Goal: Check status: Check status

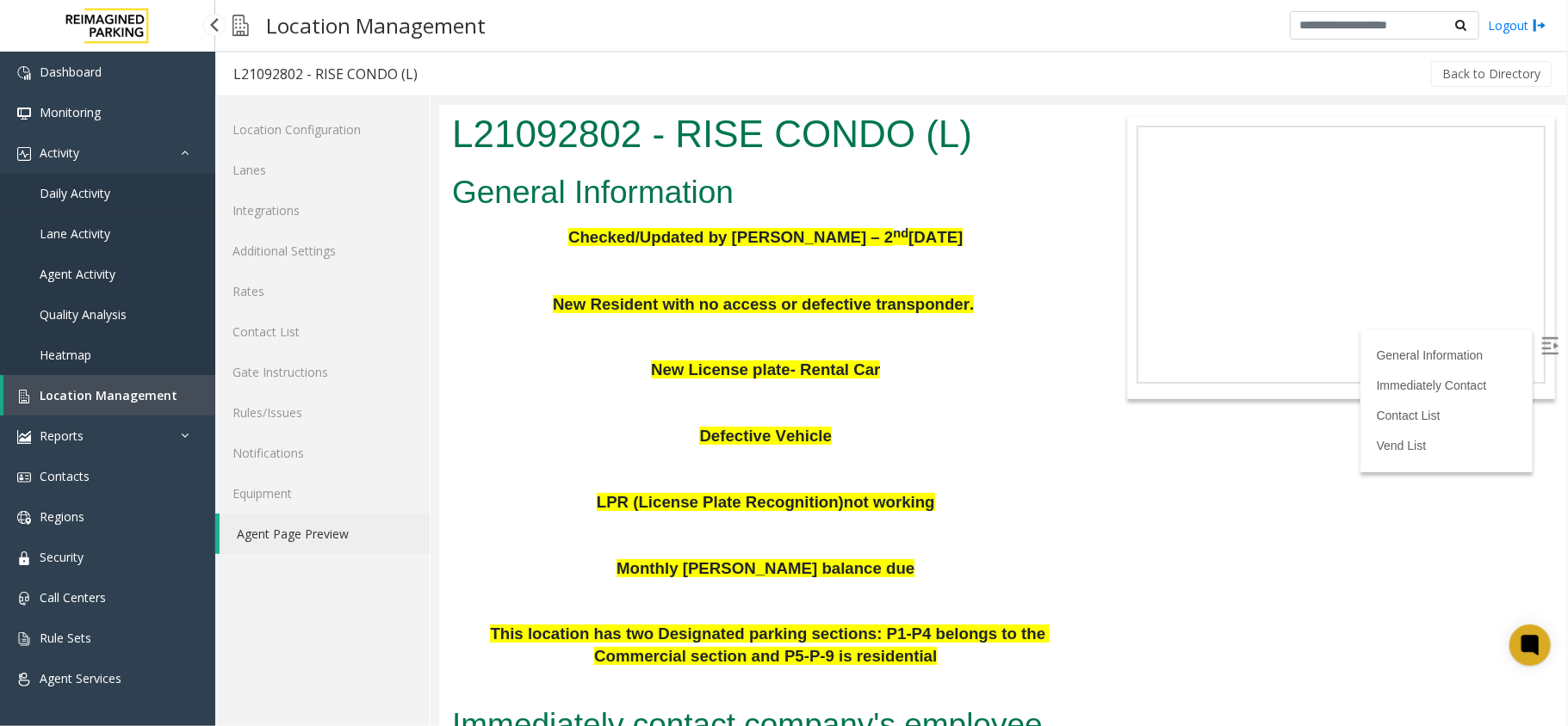
click at [93, 193] on span "Daily Activity" at bounding box center [75, 193] width 71 height 16
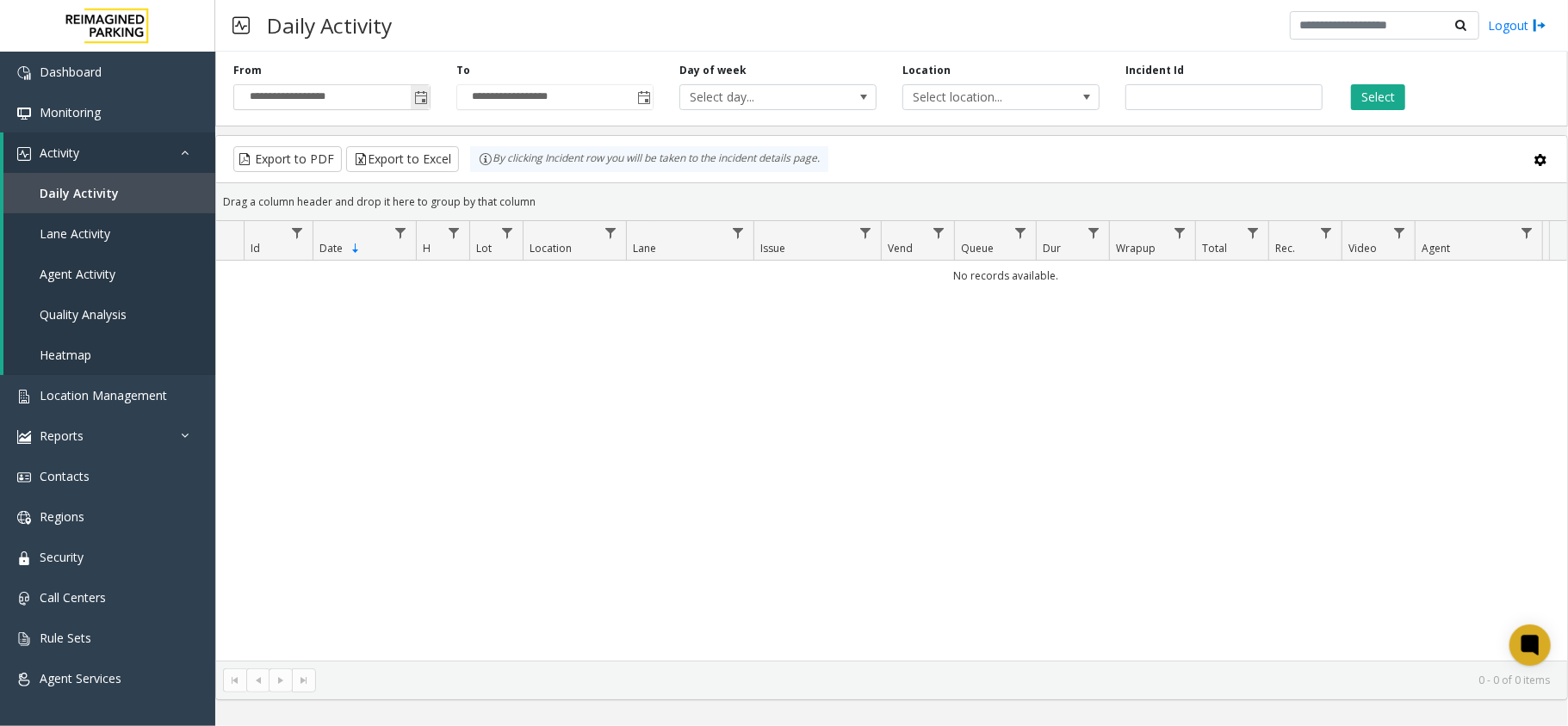
click at [419, 100] on span "Toggle popup" at bounding box center [420, 97] width 13 height 13
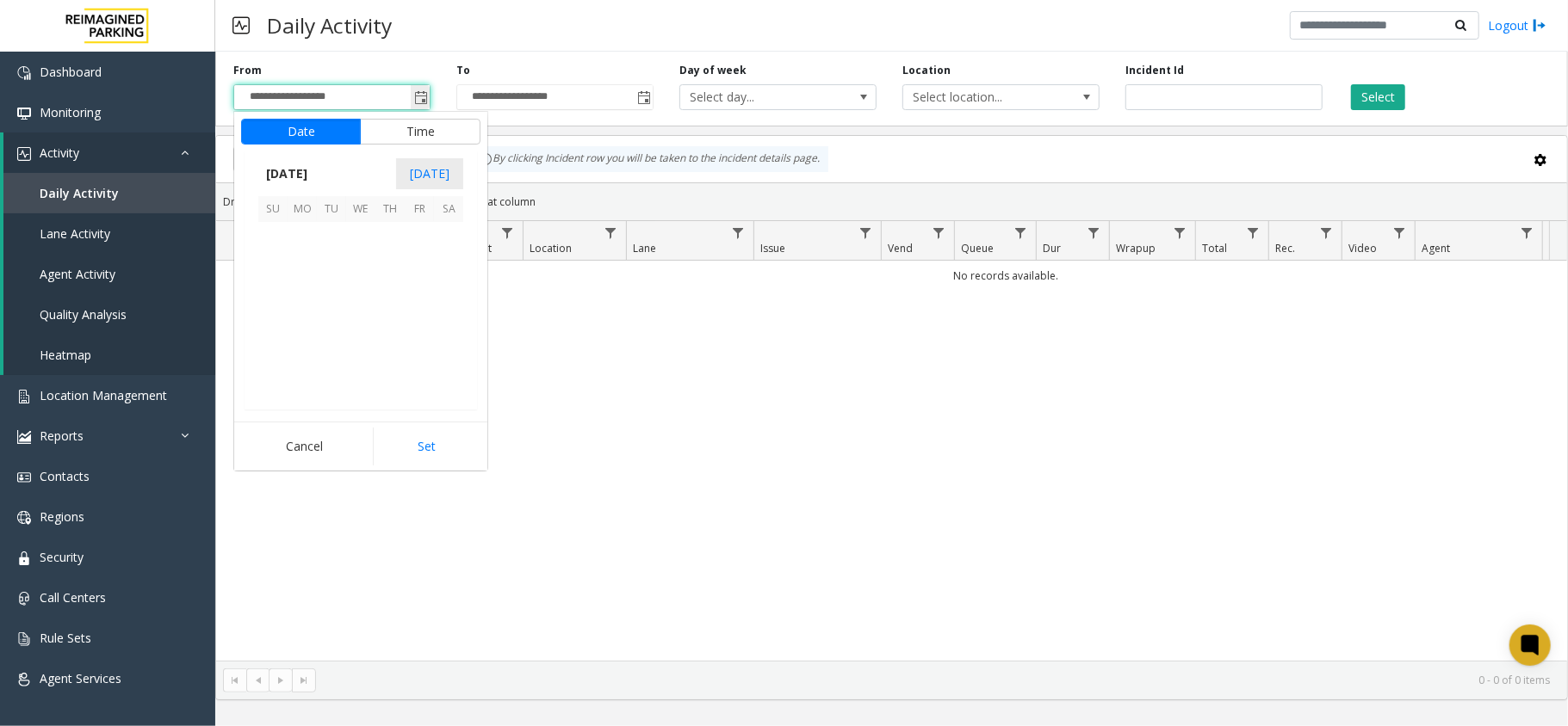
scroll to position [308866, 0]
click at [362, 268] on span "10" at bounding box center [360, 266] width 30 height 30
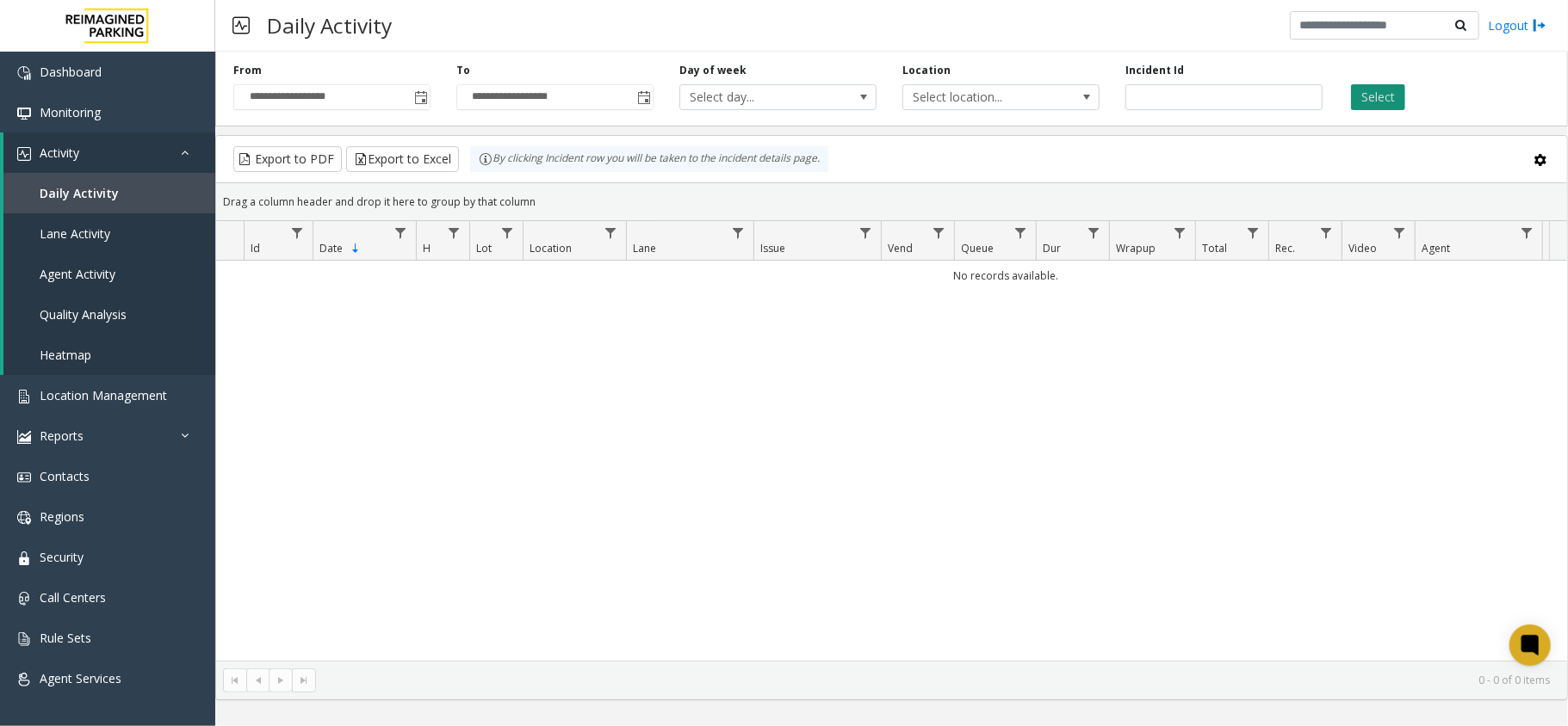
click at [1371, 101] on button "Select" at bounding box center [1377, 96] width 54 height 26
click at [648, 100] on span "Toggle popup" at bounding box center [644, 97] width 13 height 13
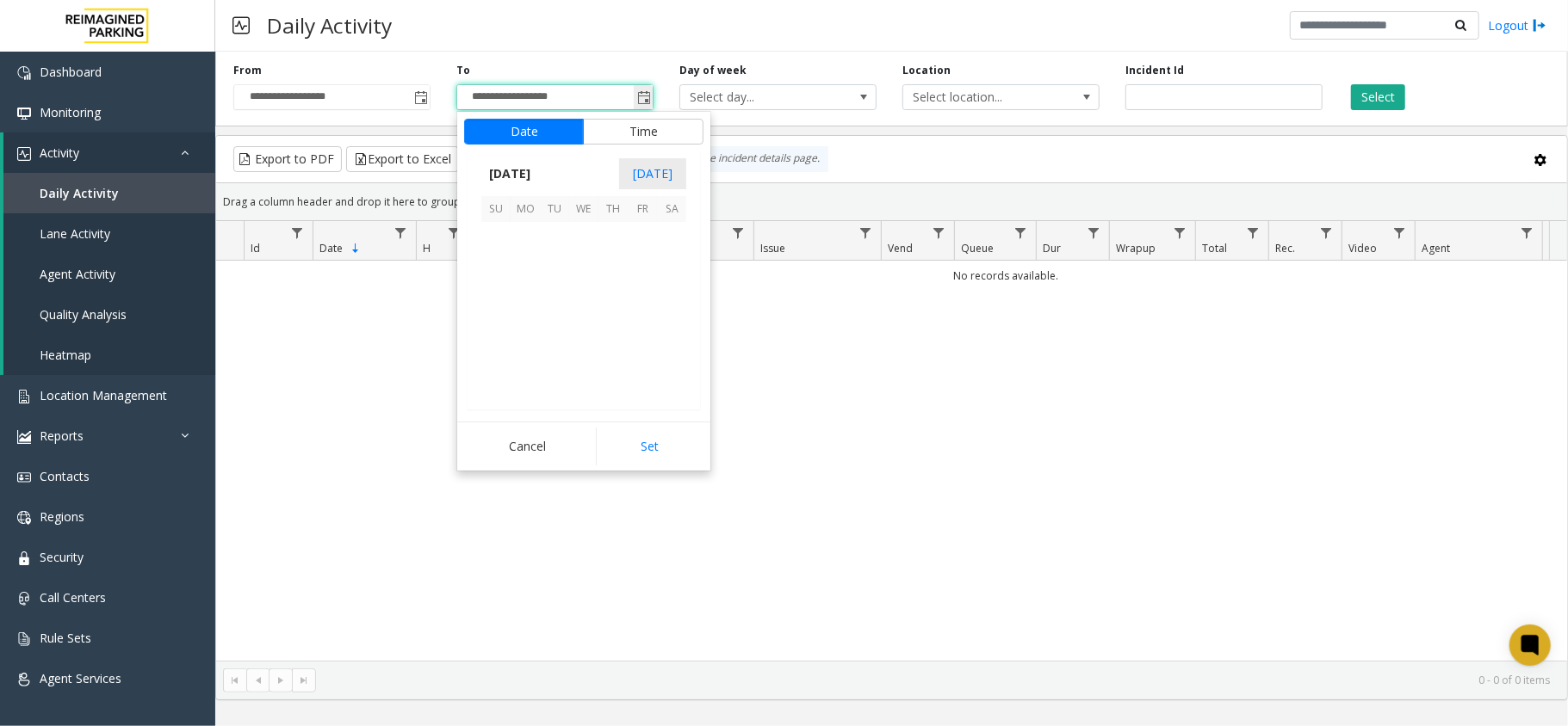
scroll to position [26, 0]
drag, startPoint x: 587, startPoint y: 269, endPoint x: 734, endPoint y: 232, distance: 151.6
click at [592, 273] on span "10" at bounding box center [583, 266] width 30 height 30
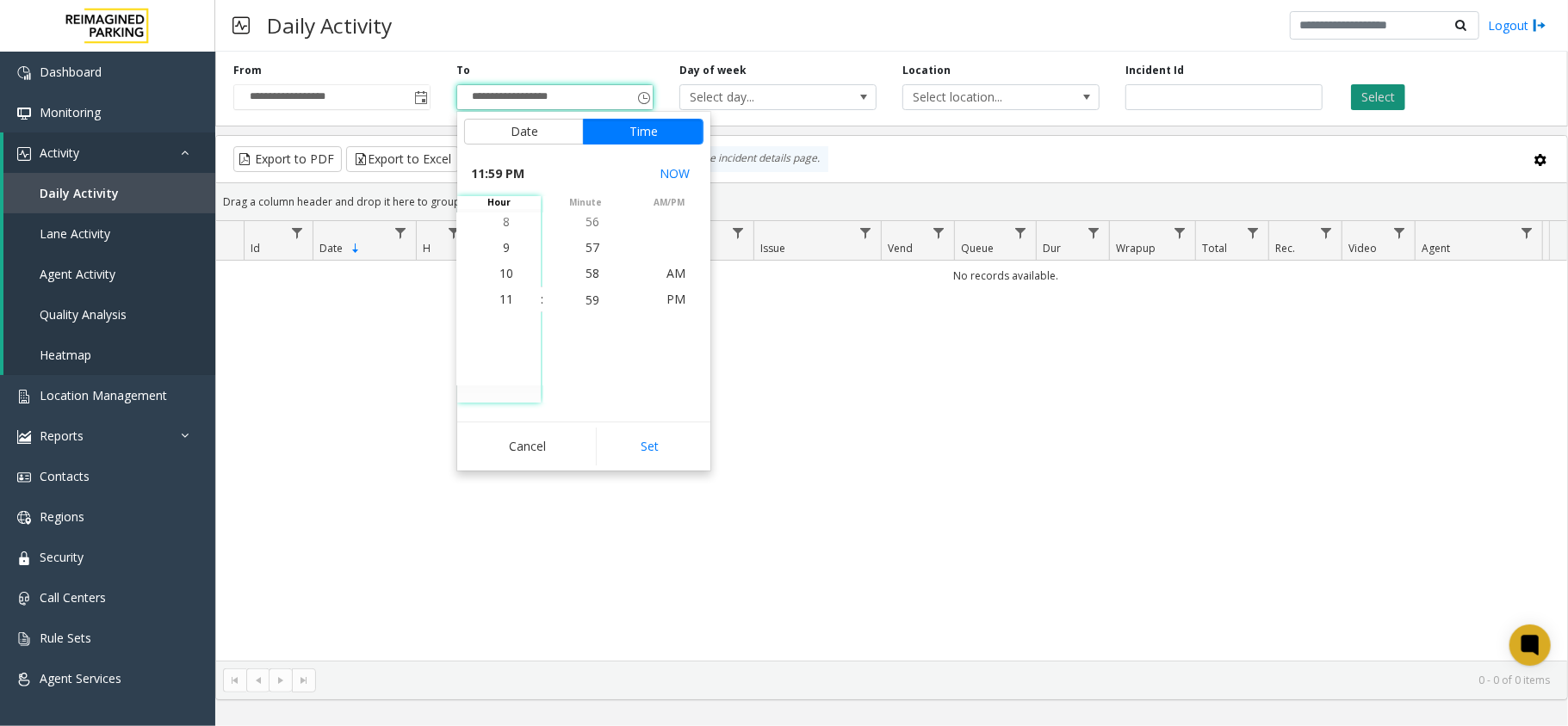
click at [1377, 95] on button "Select" at bounding box center [1377, 96] width 54 height 26
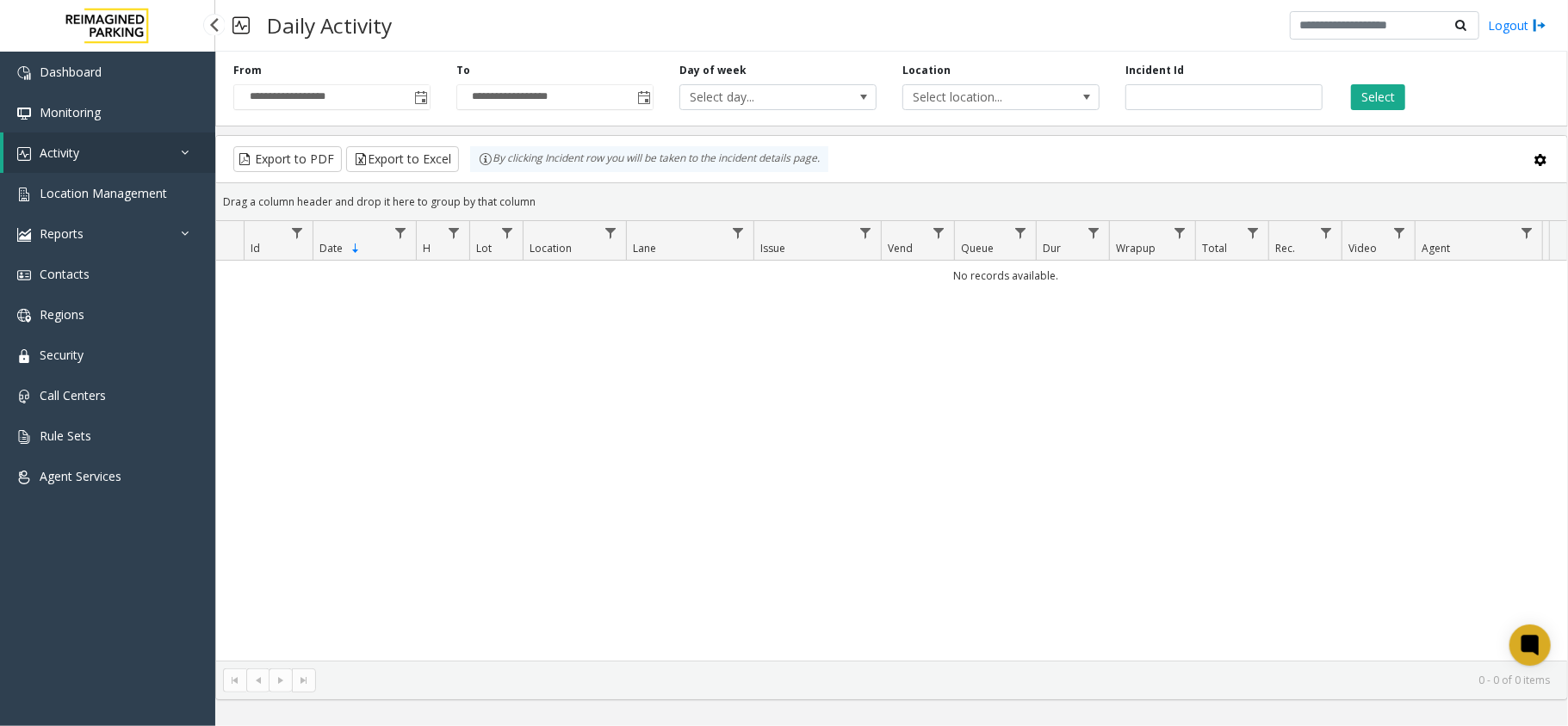
click at [142, 145] on link "Activity" at bounding box center [110, 153] width 212 height 40
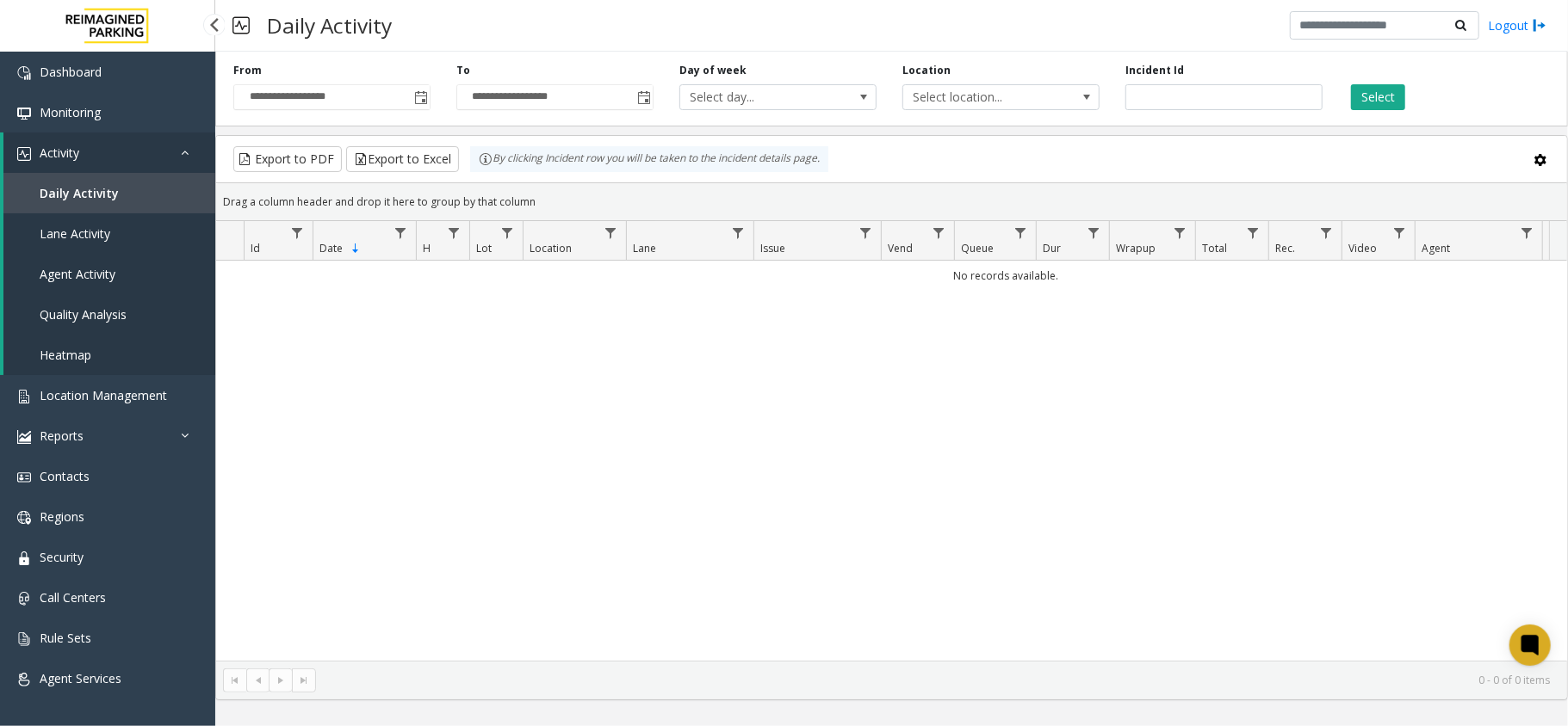
click at [109, 195] on span "Daily Activity" at bounding box center [78, 193] width 79 height 16
click at [419, 100] on span "Toggle popup" at bounding box center [420, 97] width 13 height 13
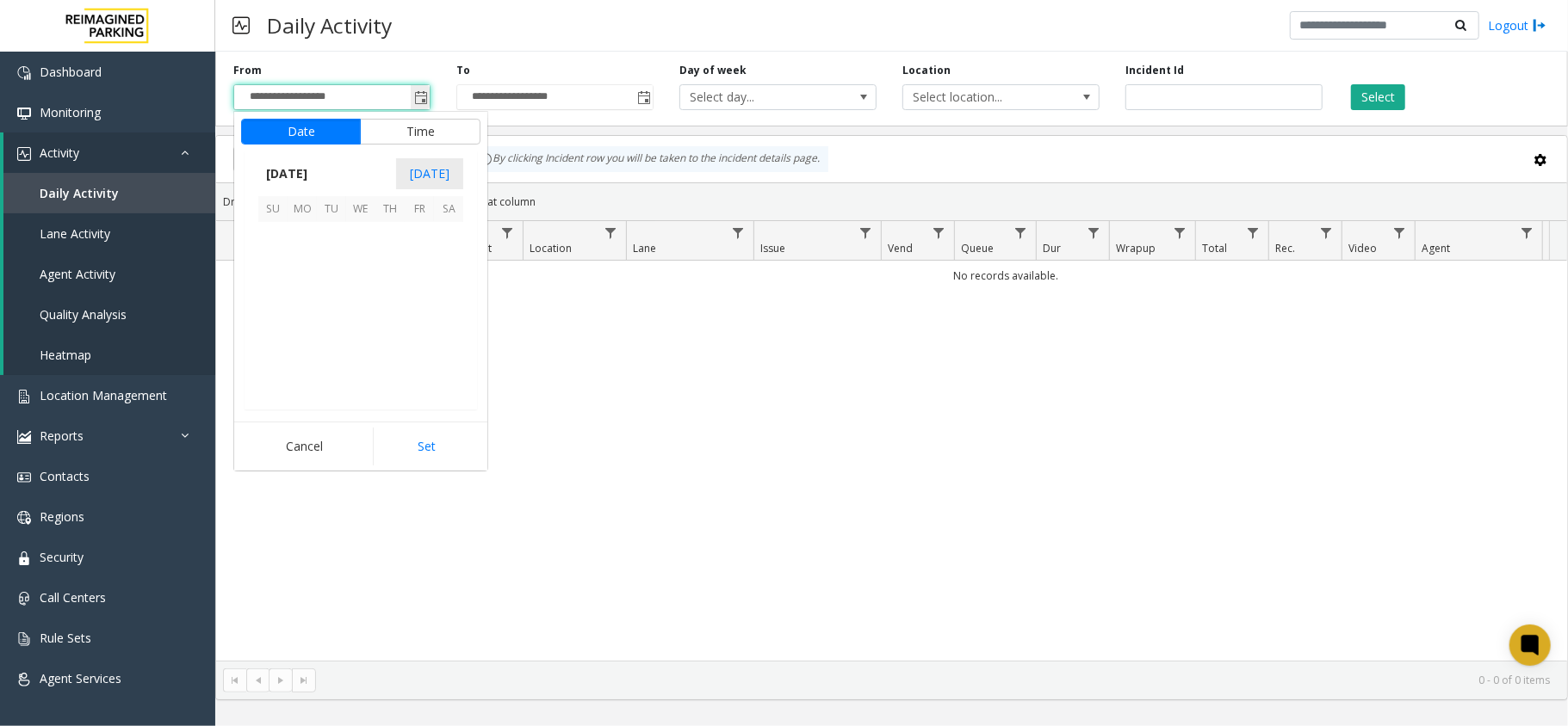
scroll to position [308866, 0]
click at [363, 268] on span "10" at bounding box center [360, 266] width 30 height 30
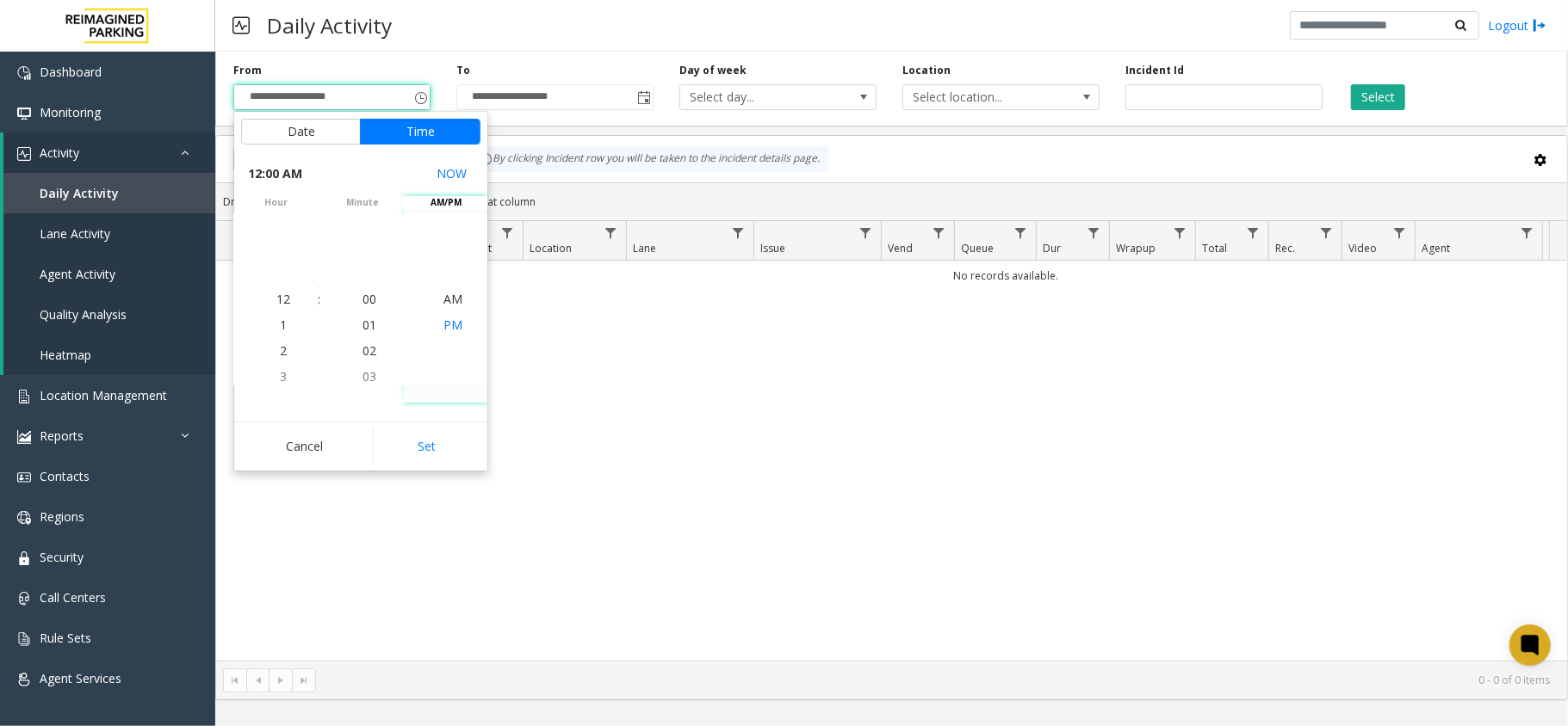
click at [443, 322] on span "PM" at bounding box center [453, 325] width 19 height 16
click at [429, 448] on button "Set" at bounding box center [427, 447] width 109 height 38
type input "**********"
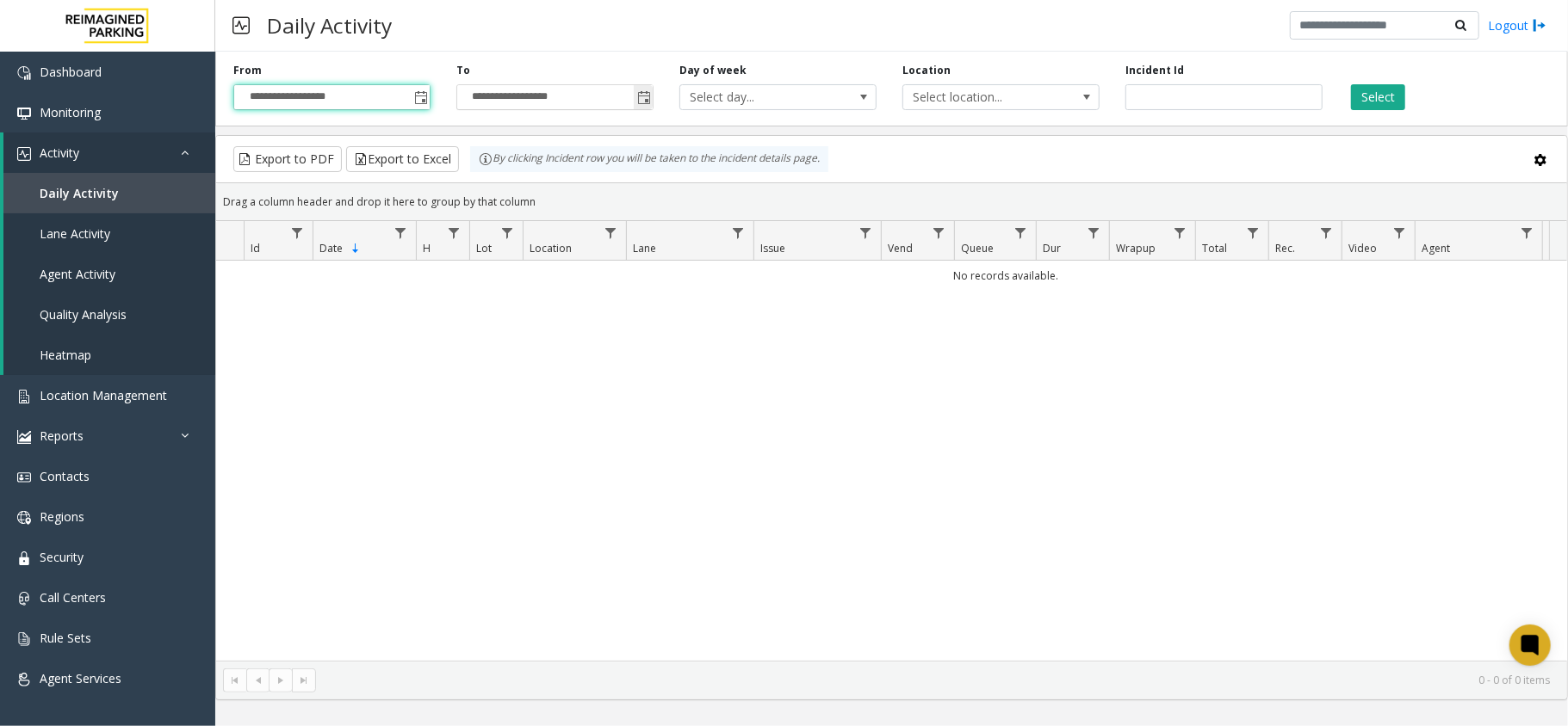
click at [644, 101] on span "Toggle popup" at bounding box center [644, 97] width 13 height 13
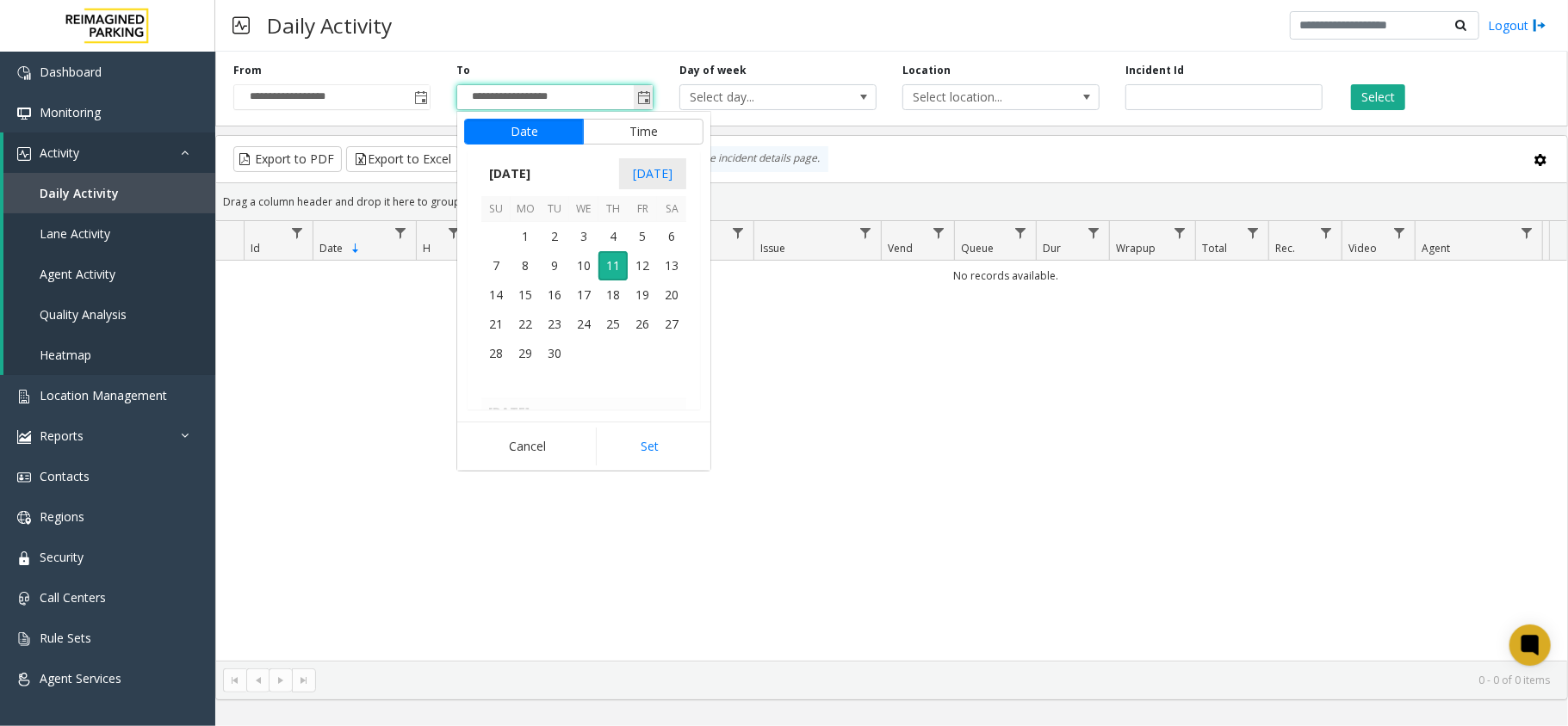
scroll to position [26, 0]
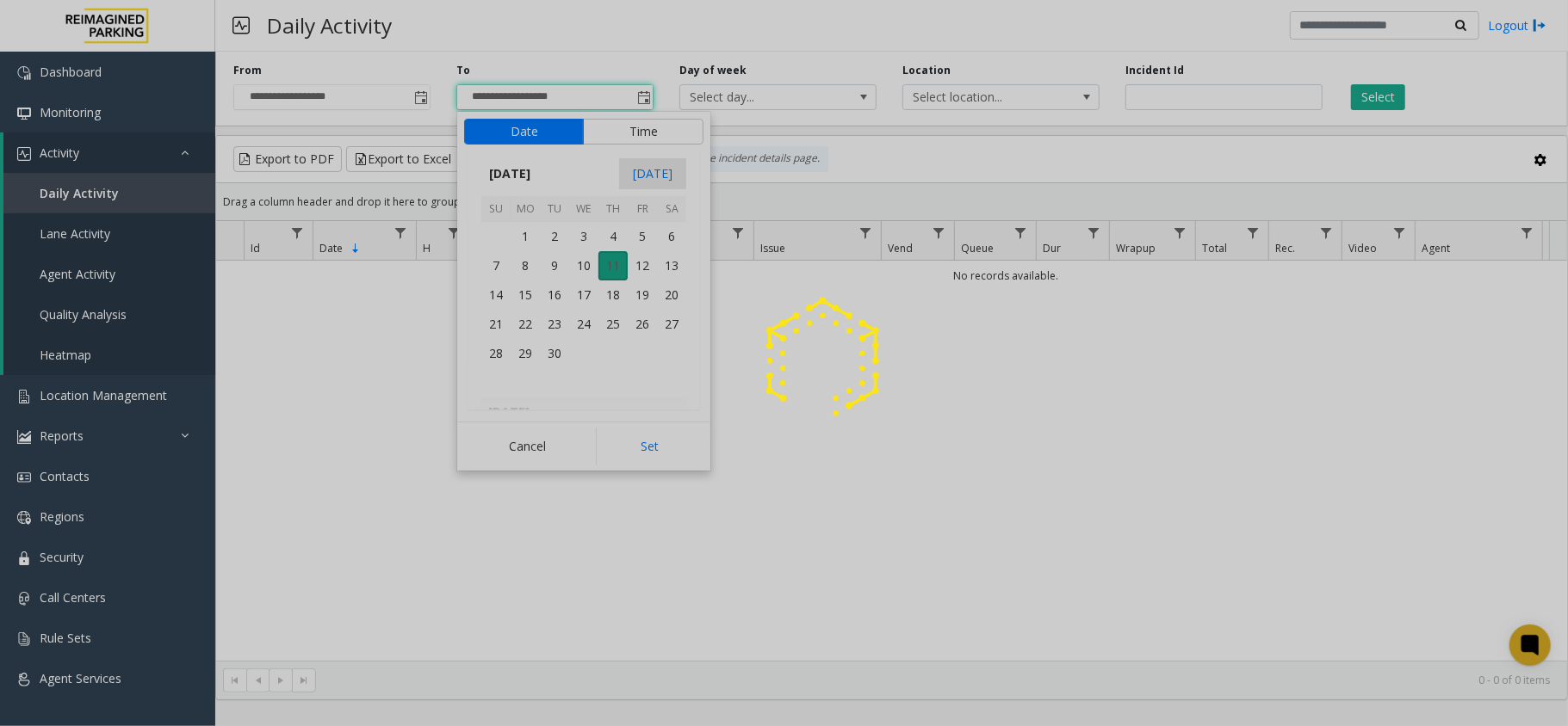
click at [608, 270] on div at bounding box center [784, 363] width 1568 height 726
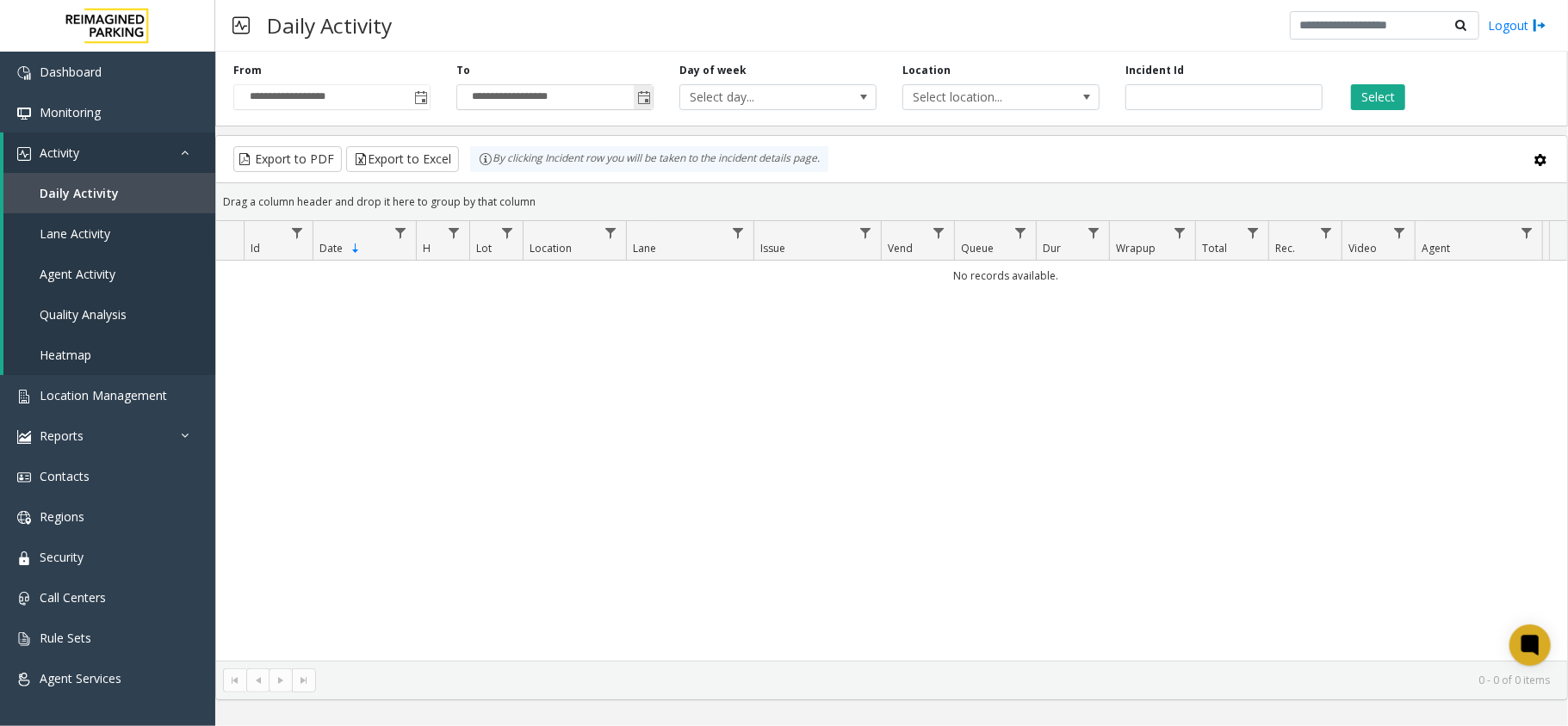
click at [645, 97] on span "Toggle popup" at bounding box center [644, 97] width 13 height 13
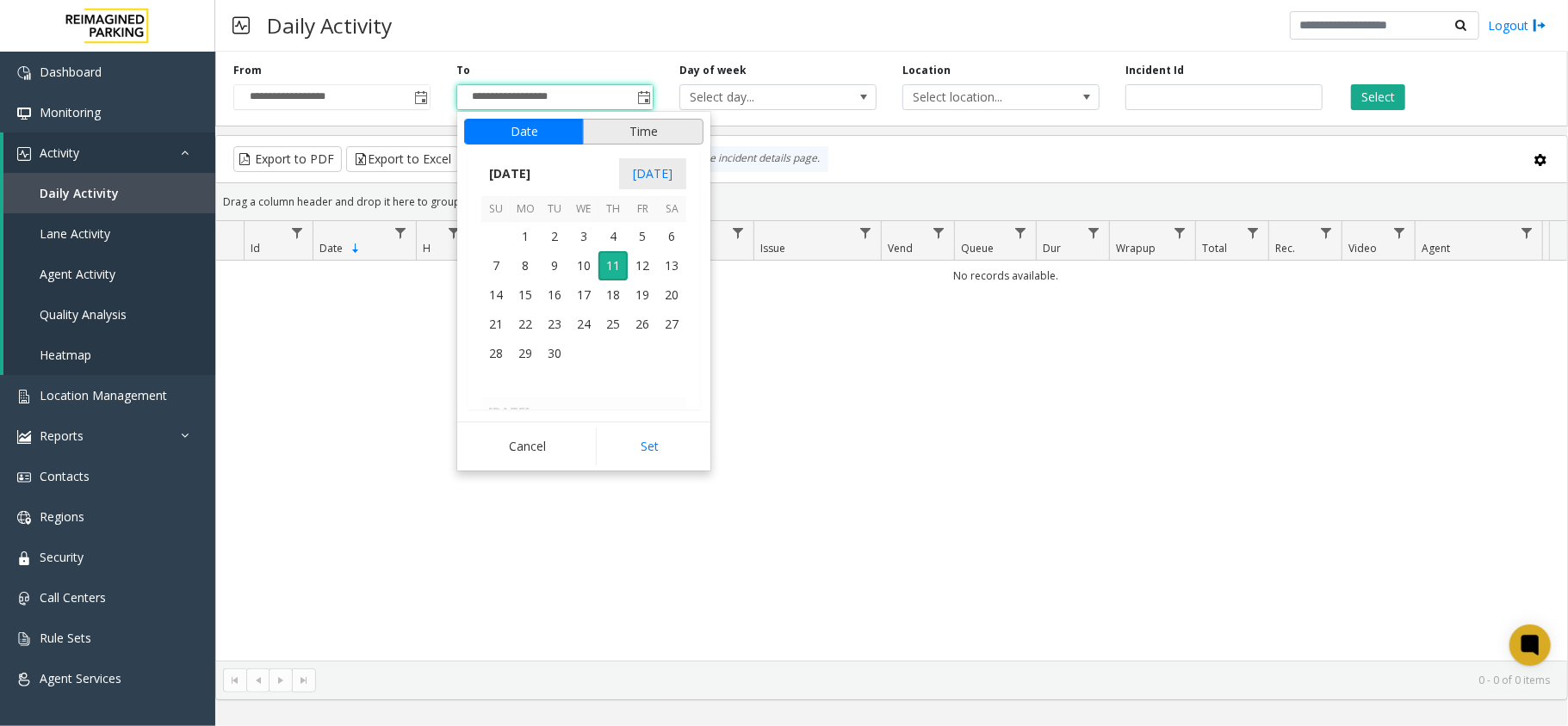
click at [644, 133] on button "Time" at bounding box center [643, 131] width 120 height 26
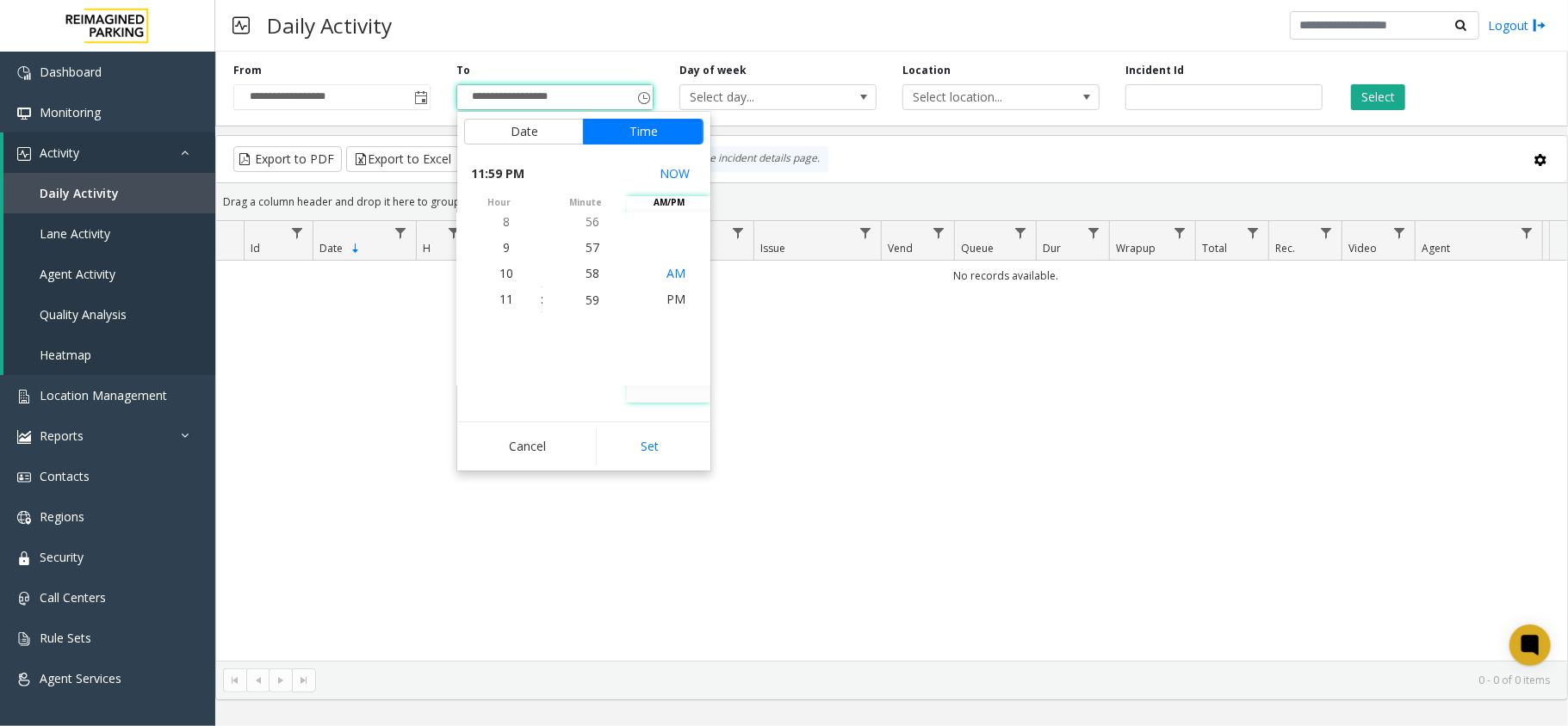
click at [666, 269] on span "AM" at bounding box center [676, 272] width 19 height 16
click at [657, 435] on button "Set" at bounding box center [650, 447] width 109 height 38
type input "**********"
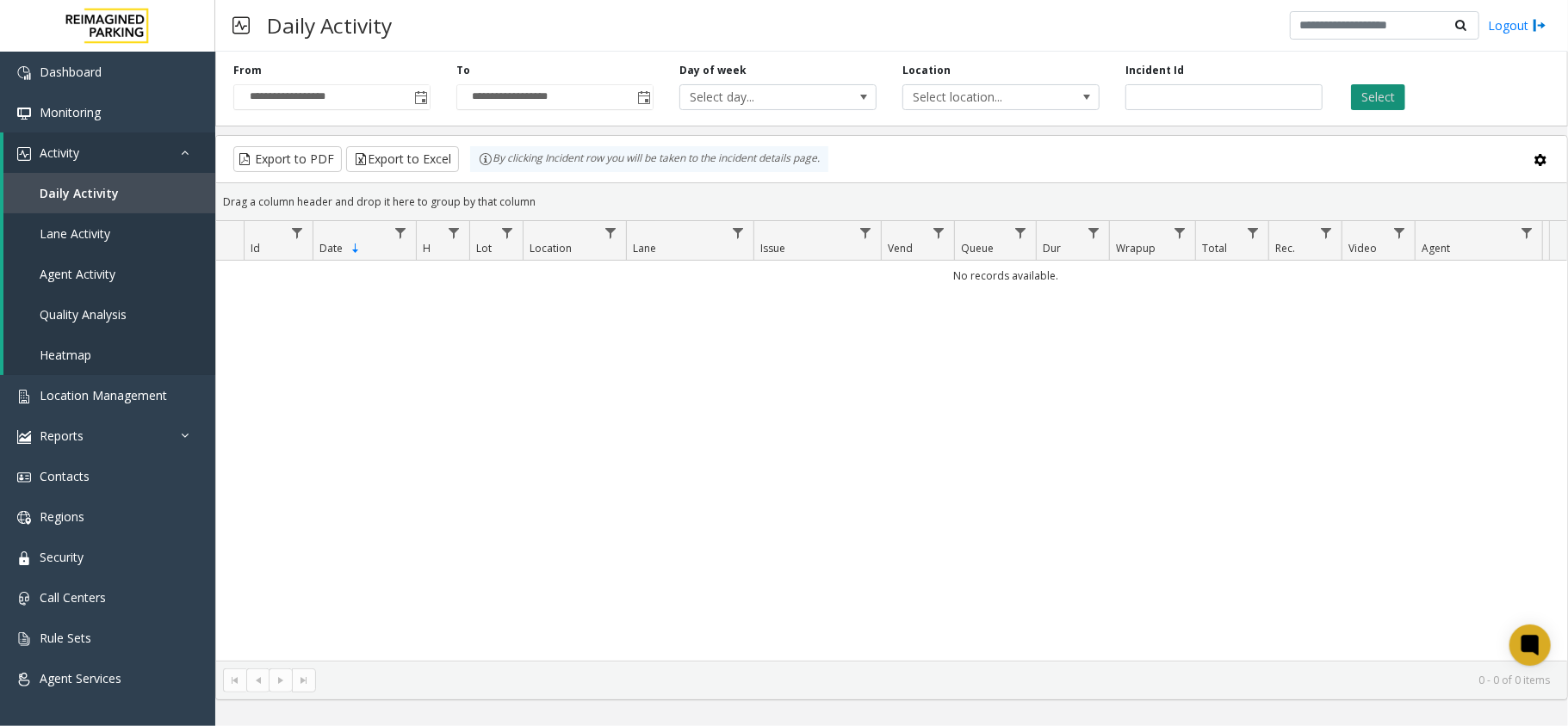
click at [1370, 97] on button "Select" at bounding box center [1377, 96] width 54 height 26
